Goal: Information Seeking & Learning: Learn about a topic

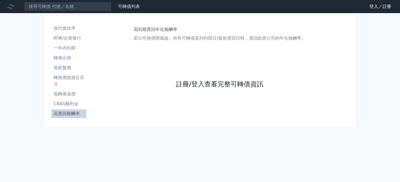
click at [211, 85] on link "註冊/登入查看完整可轉債資訊" at bounding box center [219, 84] width 87 height 9
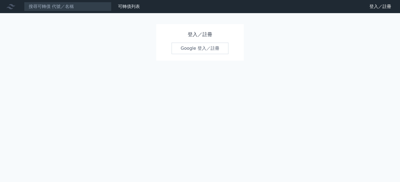
click at [214, 49] on link "Google 登入／註冊" at bounding box center [199, 48] width 57 height 11
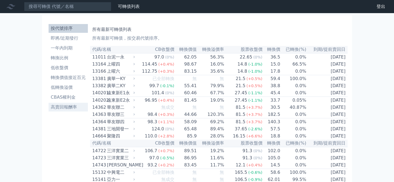
click at [67, 107] on li "高賣回報酬率" at bounding box center [68, 107] width 39 height 7
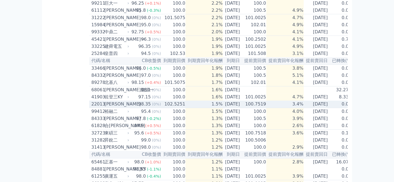
scroll to position [364, 0]
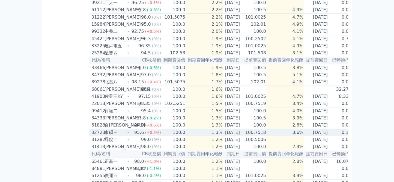
drag, startPoint x: 201, startPoint y: 165, endPoint x: 194, endPoint y: 168, distance: 7.3
drag, startPoint x: 194, startPoint y: 168, endPoint x: 191, endPoint y: 164, distance: 5.3
click at [191, 136] on td "1.3%" at bounding box center [204, 132] width 37 height 7
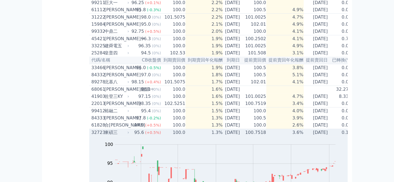
scroll to position [400, 0]
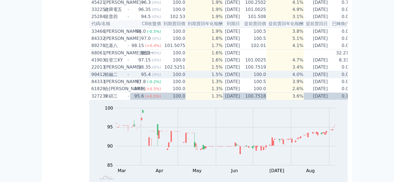
click at [146, 78] on div "95.4" at bounding box center [146, 74] width 12 height 7
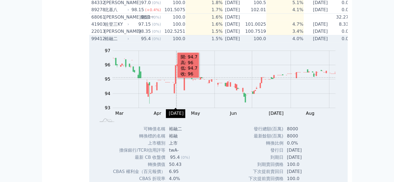
scroll to position [437, 0]
